Goal: Communication & Community: Answer question/provide support

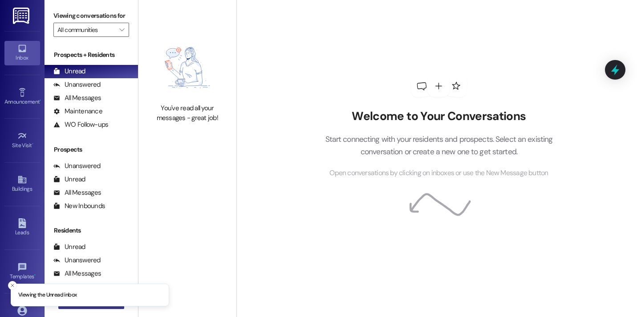
click at [91, 308] on button " New Message" at bounding box center [91, 302] width 66 height 14
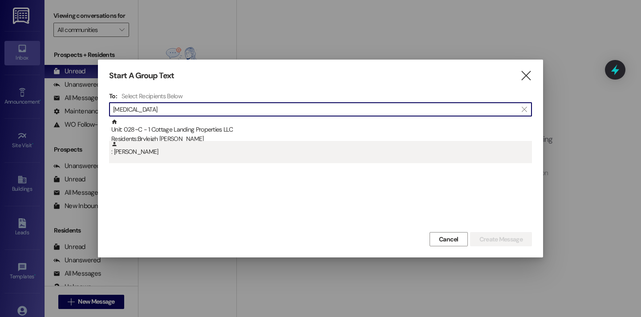
type input "[MEDICAL_DATA]"
click at [197, 142] on div ": [PERSON_NAME]" at bounding box center [321, 149] width 421 height 16
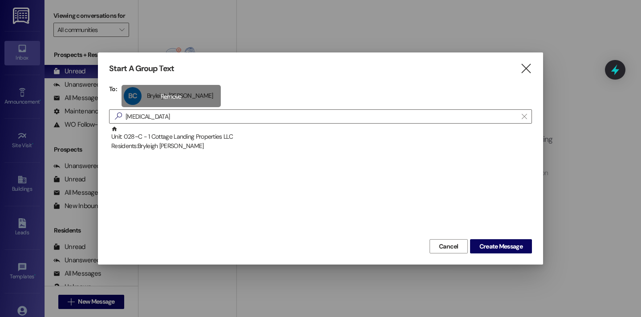
click at [174, 106] on div "BC Bryleigh [PERSON_NAME] Bryleigh [PERSON_NAME] click to remove" at bounding box center [171, 96] width 99 height 22
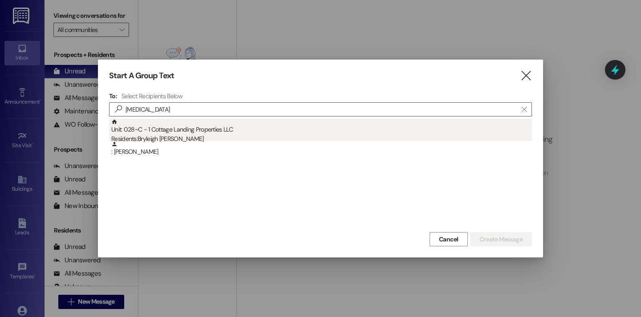
click at [192, 138] on div "Residents: Bryleigh Cantillo" at bounding box center [321, 138] width 421 height 9
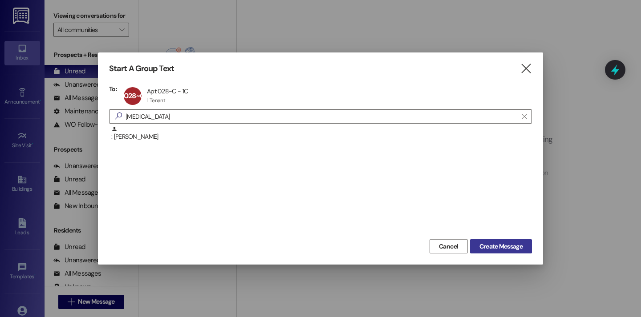
click at [490, 245] on span "Create Message" at bounding box center [500, 246] width 43 height 9
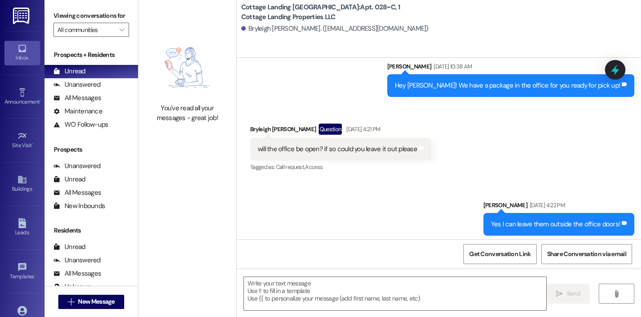
scroll to position [22751, 0]
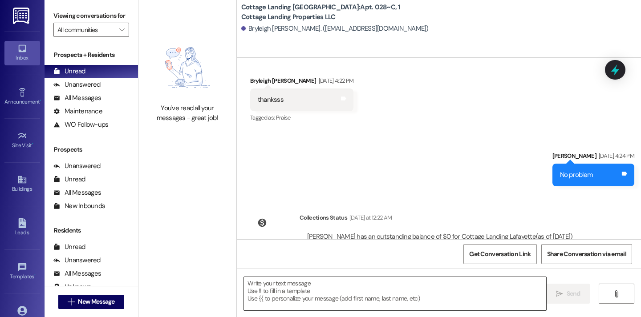
click at [284, 287] on textarea at bounding box center [395, 293] width 302 height 33
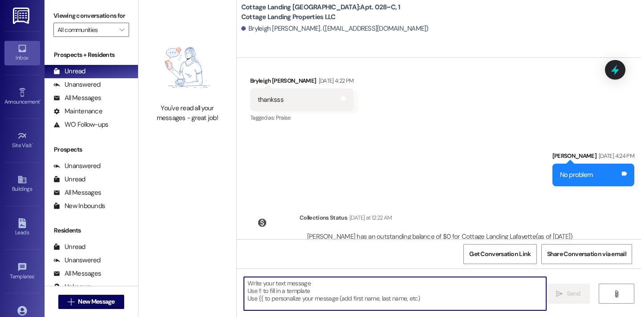
paste textarea "July Overage"
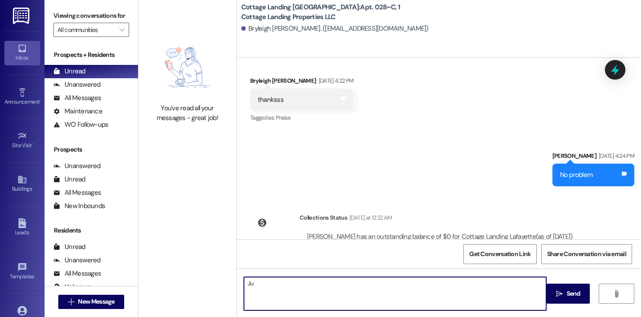
type textarea "J"
type textarea "!!"
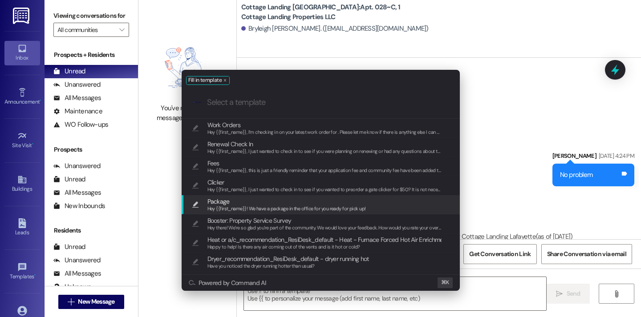
click at [263, 199] on span "Package" at bounding box center [286, 202] width 158 height 10
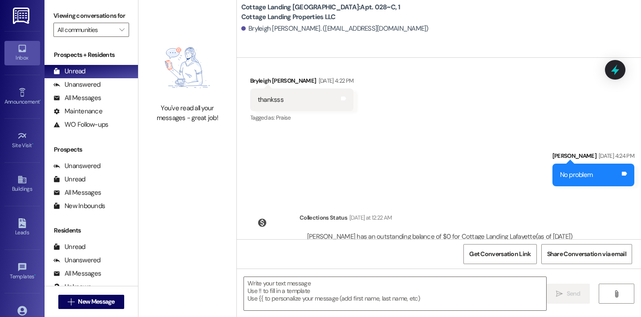
type textarea "Hey {{first_name}}! We have a package in the office for you ready for pick up!"
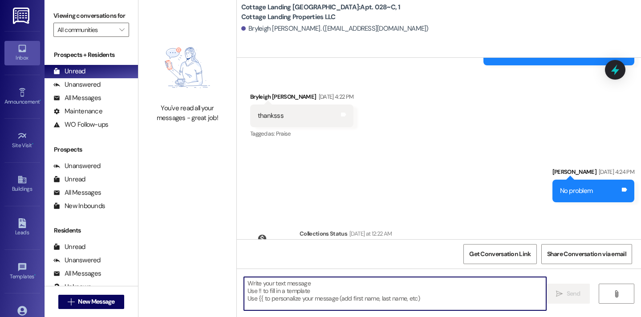
scroll to position [22814, 0]
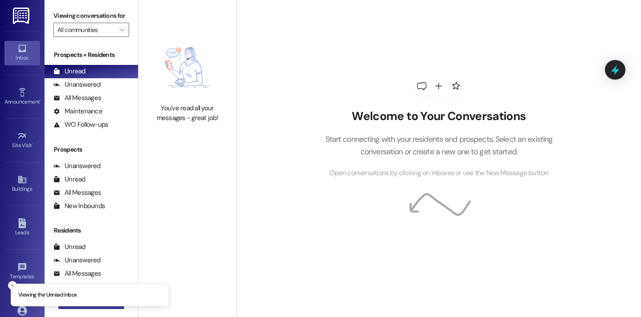
click at [113, 307] on button " New Message" at bounding box center [91, 302] width 66 height 14
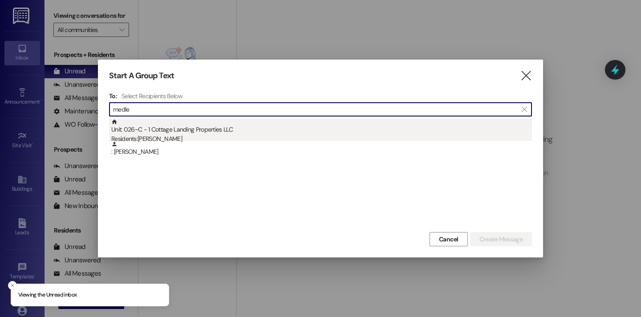
type input "medle"
click at [223, 122] on div "Unit: 026~C - 1 Cottage Landing Properties LLC Residents: Ashlyn Medley" at bounding box center [321, 131] width 421 height 25
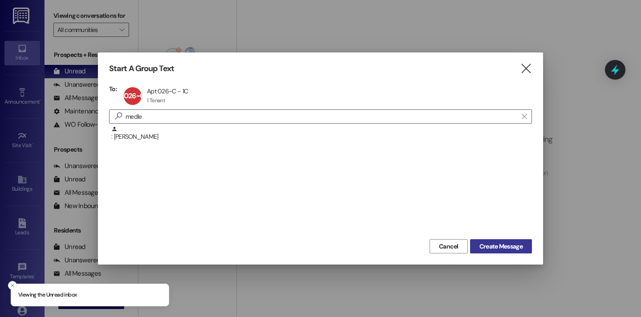
click at [484, 239] on button "Create Message" at bounding box center [501, 246] width 62 height 14
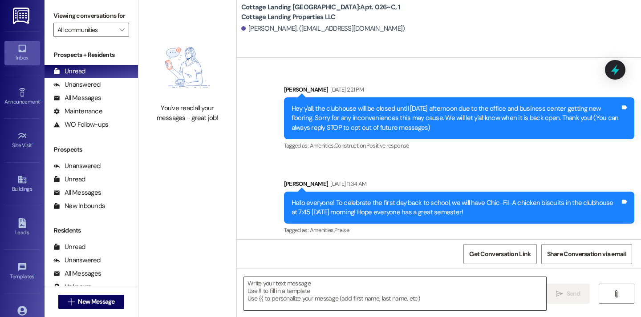
scroll to position [8411, 0]
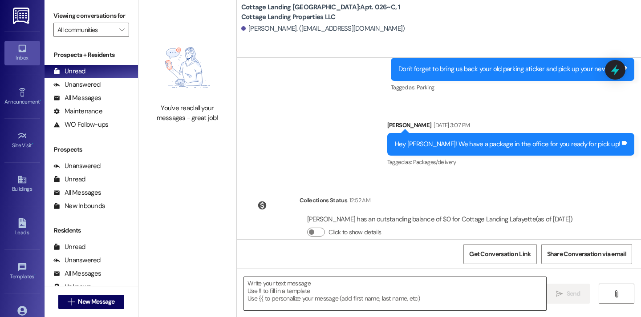
click at [334, 285] on textarea at bounding box center [395, 293] width 302 height 33
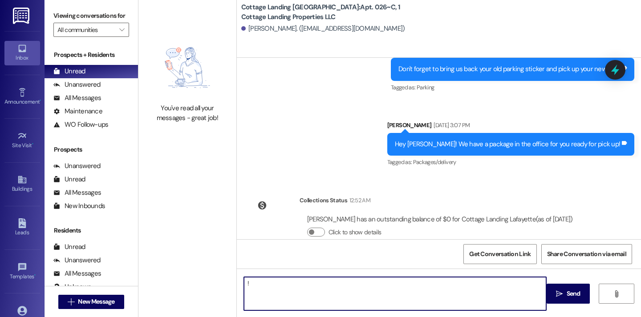
type textarea "!!"
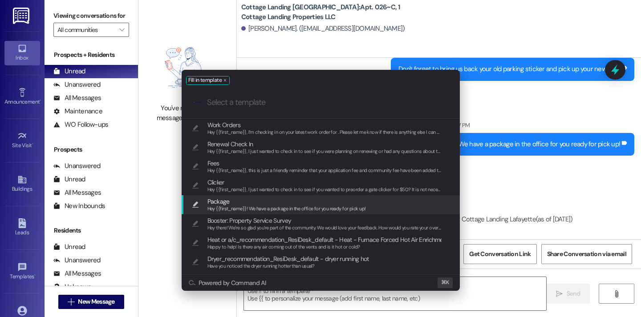
click at [326, 202] on span "Package" at bounding box center [286, 202] width 158 height 10
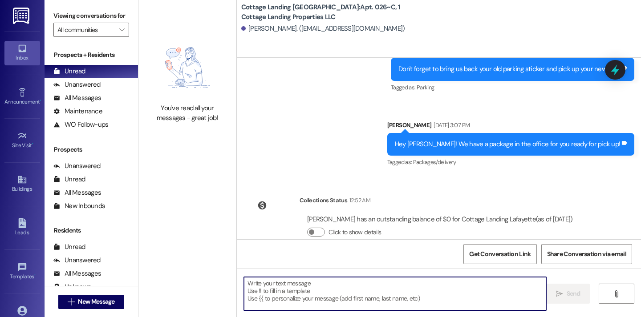
type textarea "Hey {{first_name}}! We have a package in the office for you ready for pick up!"
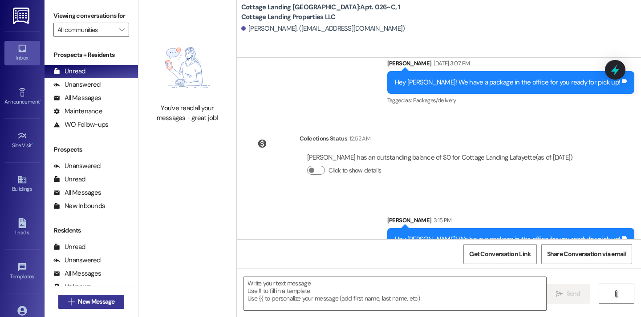
click at [118, 305] on button " New Message" at bounding box center [91, 302] width 66 height 14
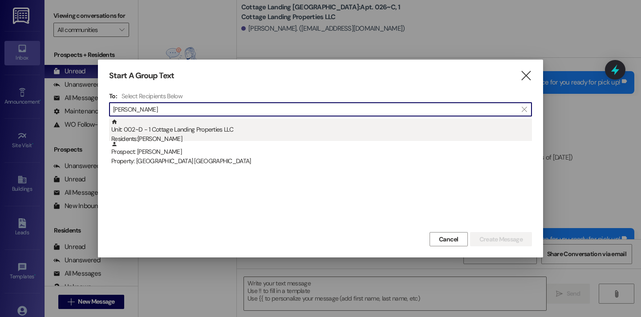
type input "clark"
click at [174, 135] on div "Residents: Cheyenne Clark" at bounding box center [321, 138] width 421 height 9
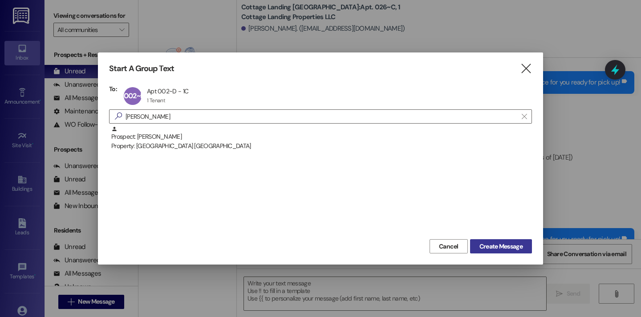
click at [481, 245] on span "Create Message" at bounding box center [500, 246] width 43 height 9
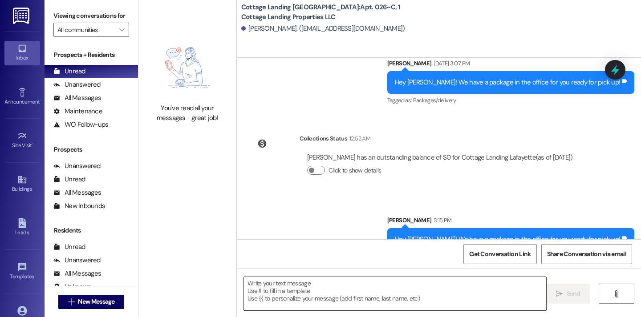
click at [371, 289] on textarea at bounding box center [395, 293] width 302 height 33
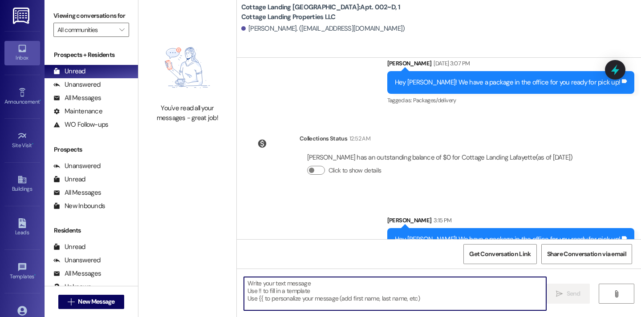
scroll to position [41, 0]
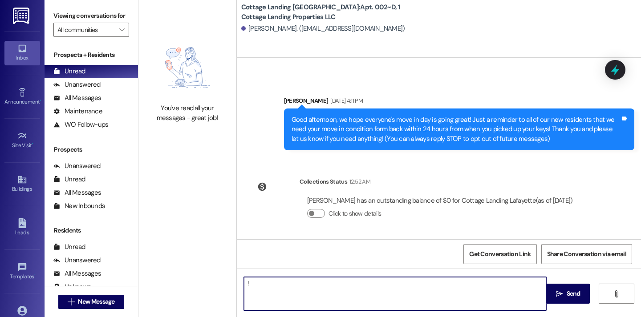
type textarea "!!"
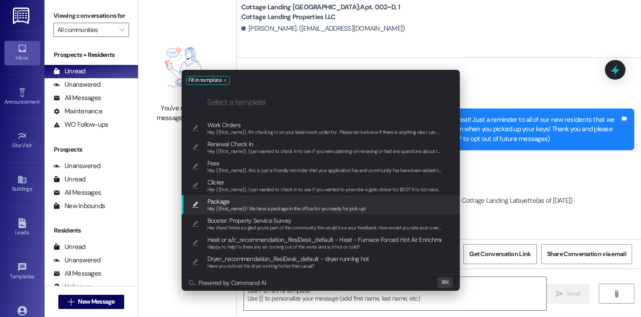
click at [288, 205] on span "Package" at bounding box center [286, 202] width 158 height 10
type textarea "Hey {{first_name}}! We have a package in the office for you ready for pick up!"
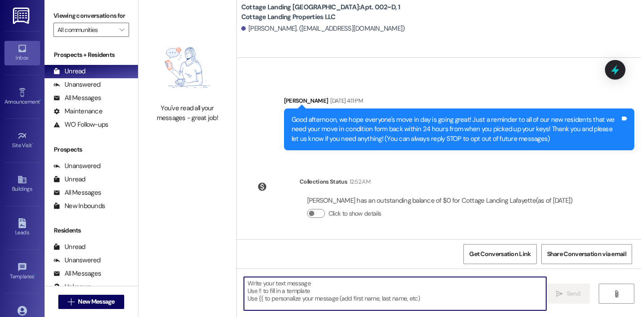
scroll to position [103, 0]
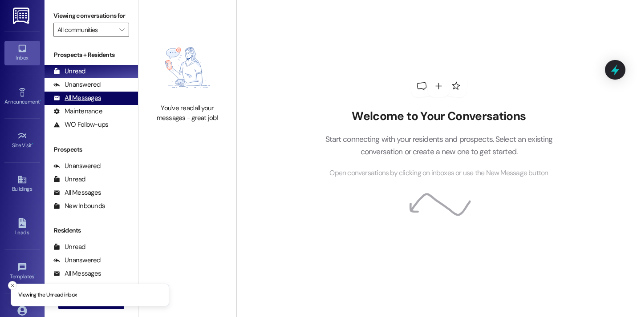
click at [83, 103] on div "All Messages" at bounding box center [77, 97] width 48 height 9
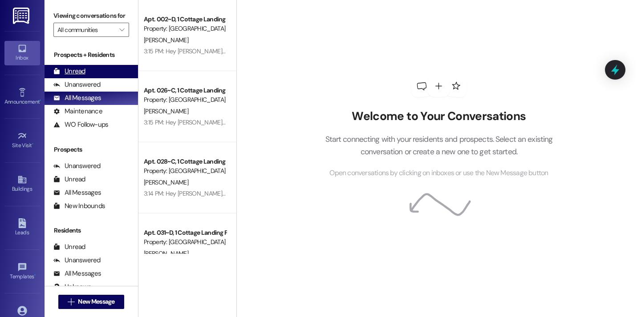
click at [91, 74] on div "Unread (0)" at bounding box center [91, 71] width 93 height 13
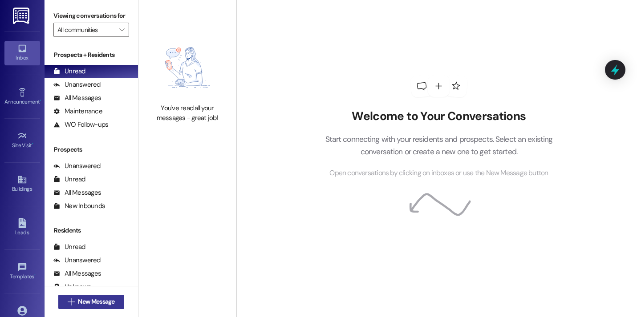
click at [85, 309] on button " New Message" at bounding box center [91, 302] width 66 height 14
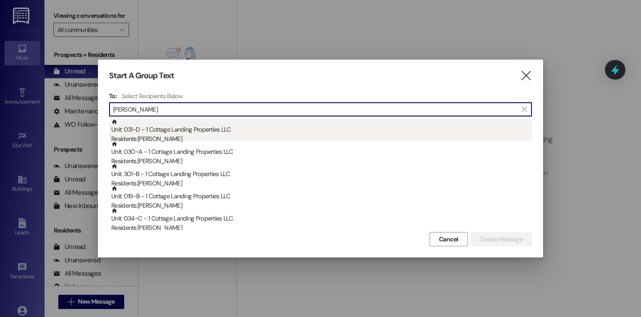
type input "[PERSON_NAME]"
click at [199, 133] on div "Unit: 031~D - 1 Cottage Landing Properties LLC Residents: [PERSON_NAME]" at bounding box center [321, 131] width 421 height 25
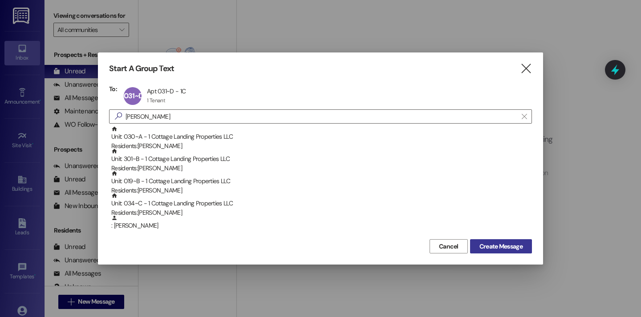
click at [484, 250] on span "Create Message" at bounding box center [500, 246] width 43 height 9
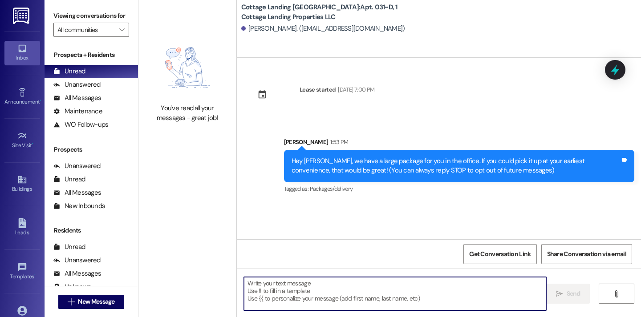
click at [314, 283] on textarea at bounding box center [395, 293] width 302 height 33
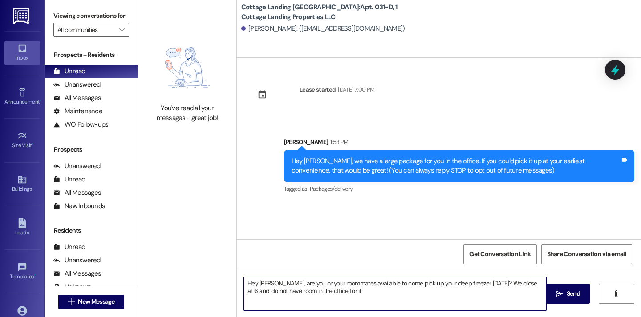
type textarea "Hey [PERSON_NAME], are you or your roommates available to come pick up your dee…"
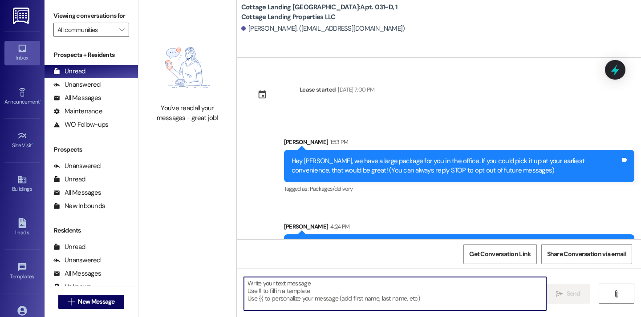
scroll to position [35, 0]
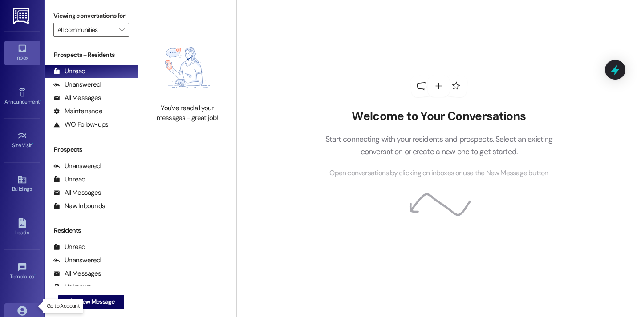
click at [24, 312] on icon at bounding box center [21, 310] width 9 height 9
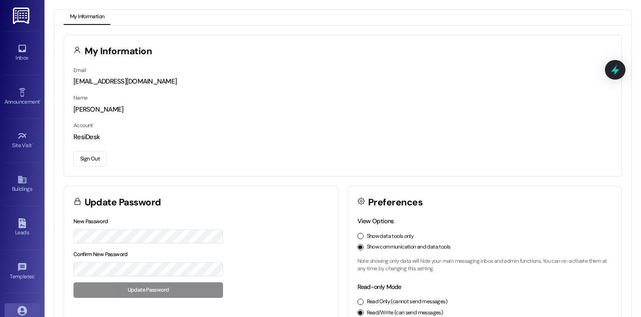
click at [91, 160] on button "Sign Out" at bounding box center [89, 159] width 33 height 16
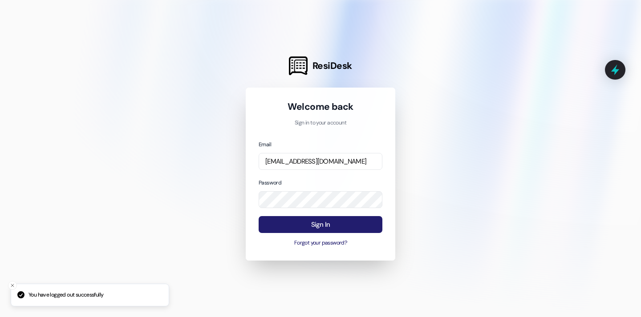
click at [344, 227] on button "Sign In" at bounding box center [321, 224] width 124 height 17
